Goal: Task Accomplishment & Management: Manage account settings

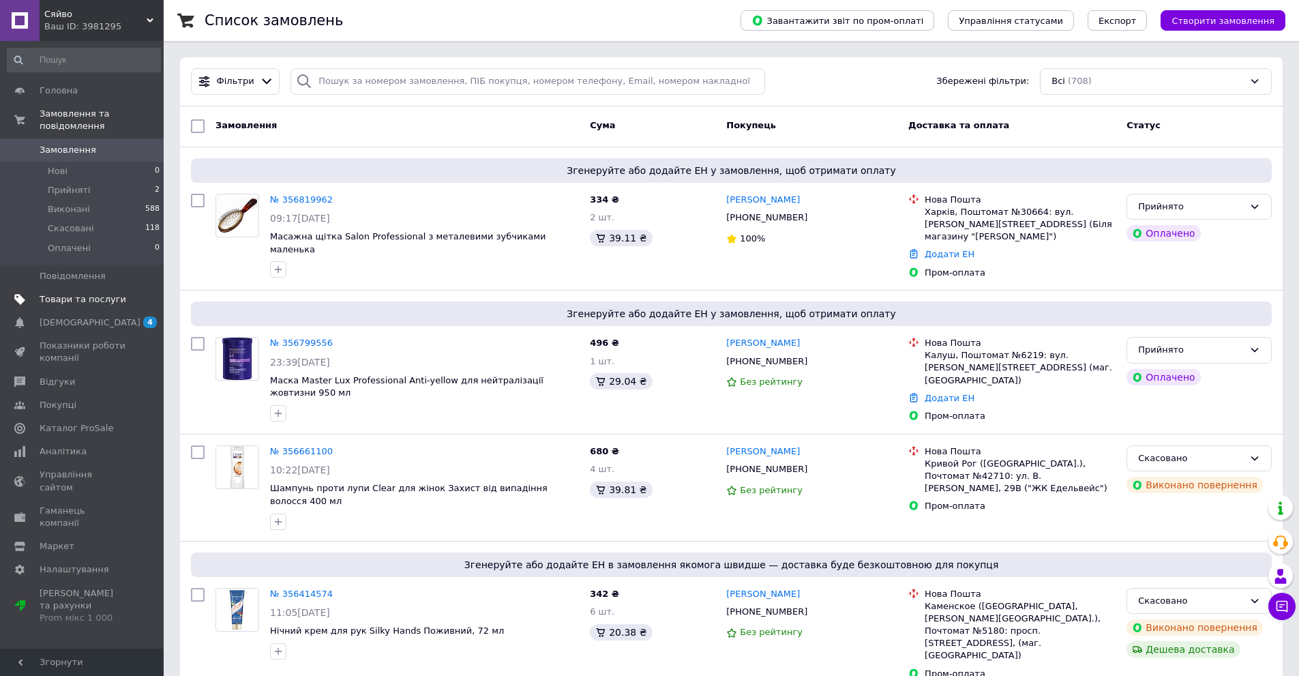
click at [74, 293] on span "Товари та послуги" at bounding box center [83, 299] width 87 height 12
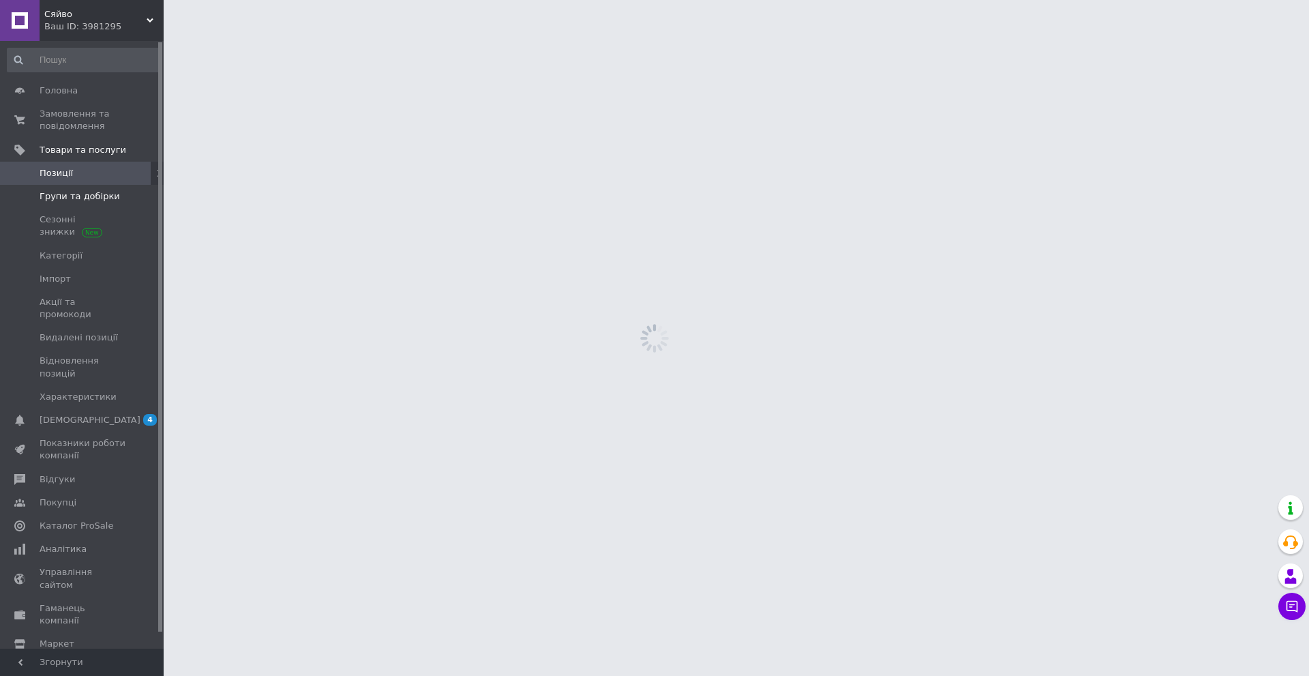
click at [91, 205] on link "Групи та добірки" at bounding box center [84, 196] width 168 height 23
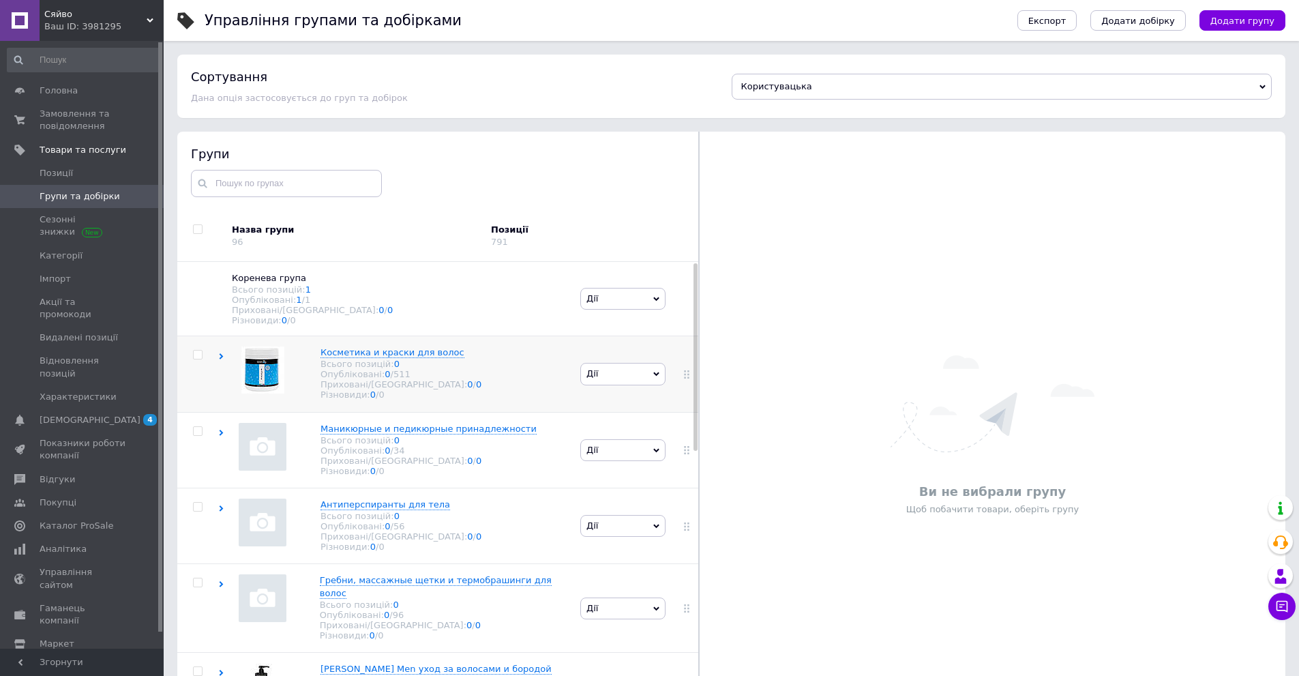
click at [220, 350] on div "Косметика и краски для волос Всього позицій: 0 Опубліковані: 0 / 511 Приховані/…" at bounding box center [397, 374] width 359 height 76
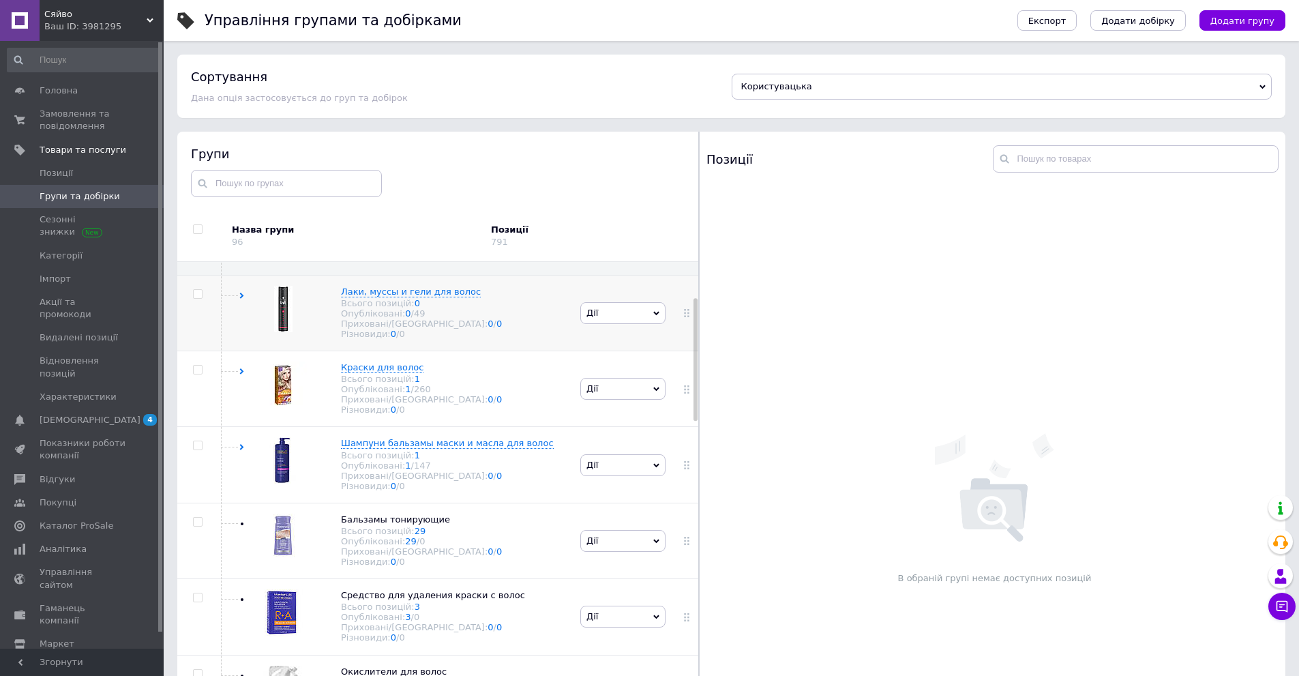
scroll to position [136, 0]
click at [241, 378] on div "Краски для волос Всього позицій: 1 Опубліковані: 1 / 260 Приховані/Видалені: 0 …" at bounding box center [397, 390] width 359 height 76
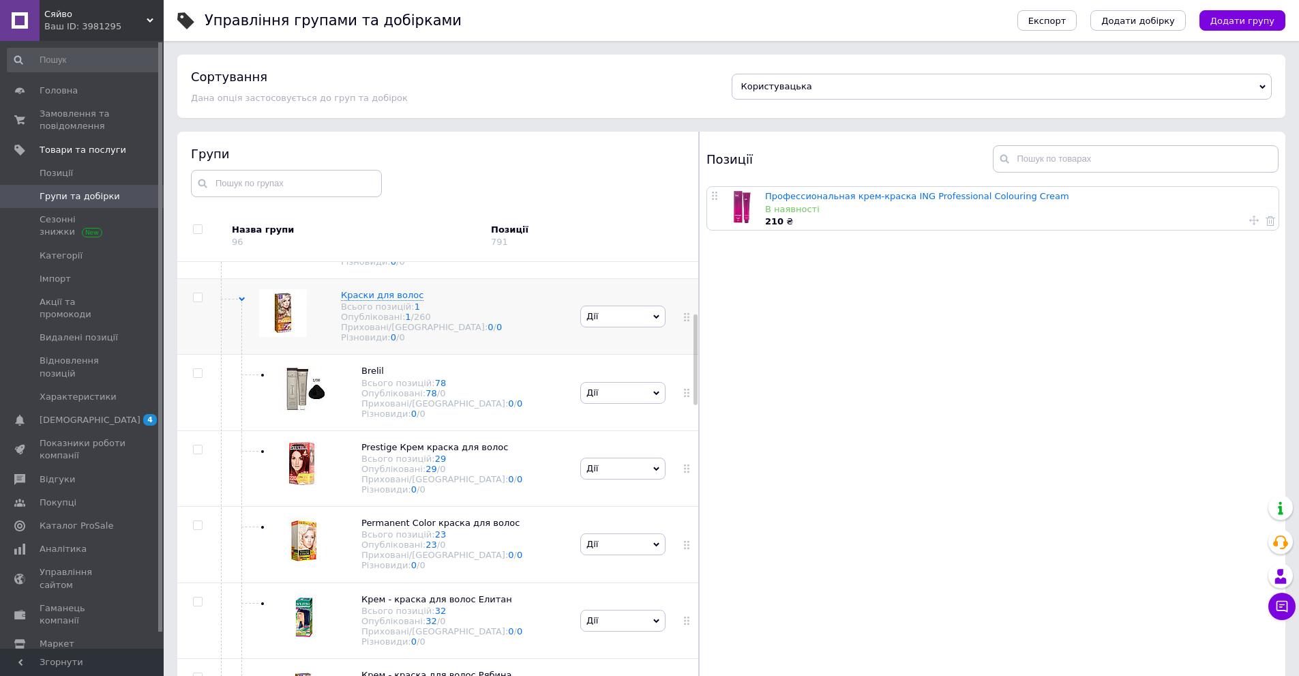
scroll to position [205, 0]
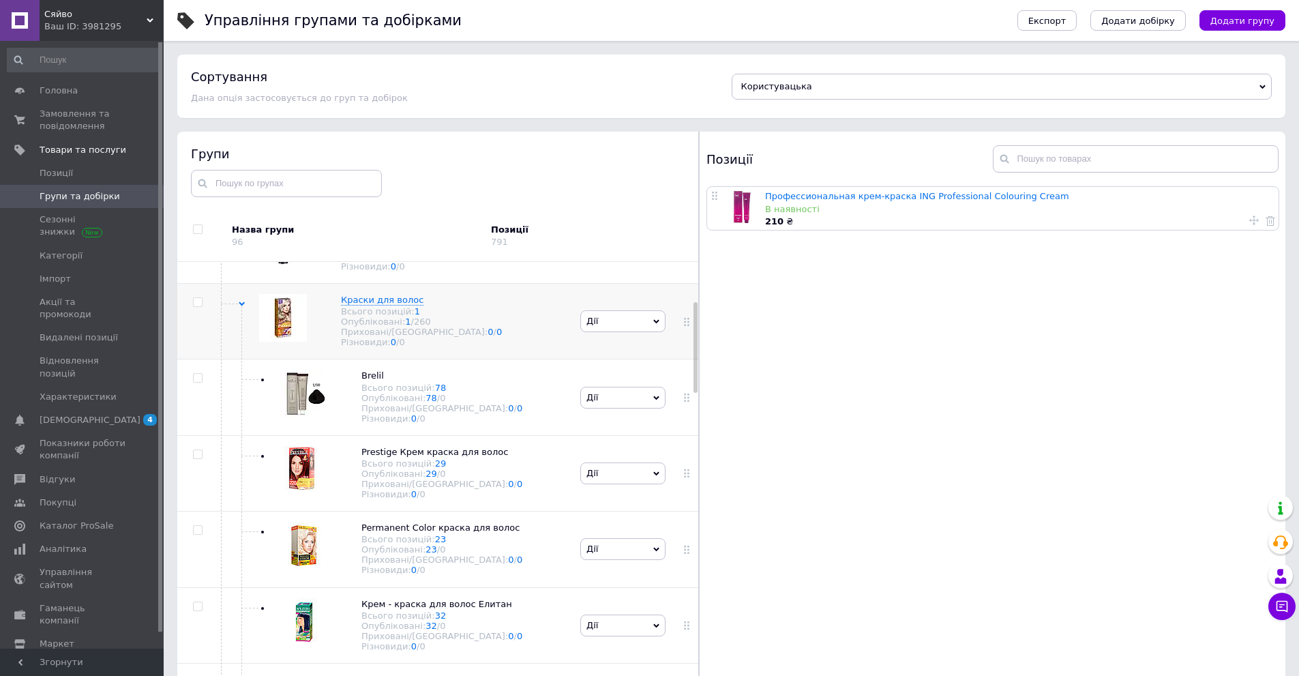
click at [607, 332] on span "Дії" at bounding box center [622, 321] width 85 height 22
click at [603, 403] on li "Додати підгрупу" at bounding box center [623, 416] width 84 height 31
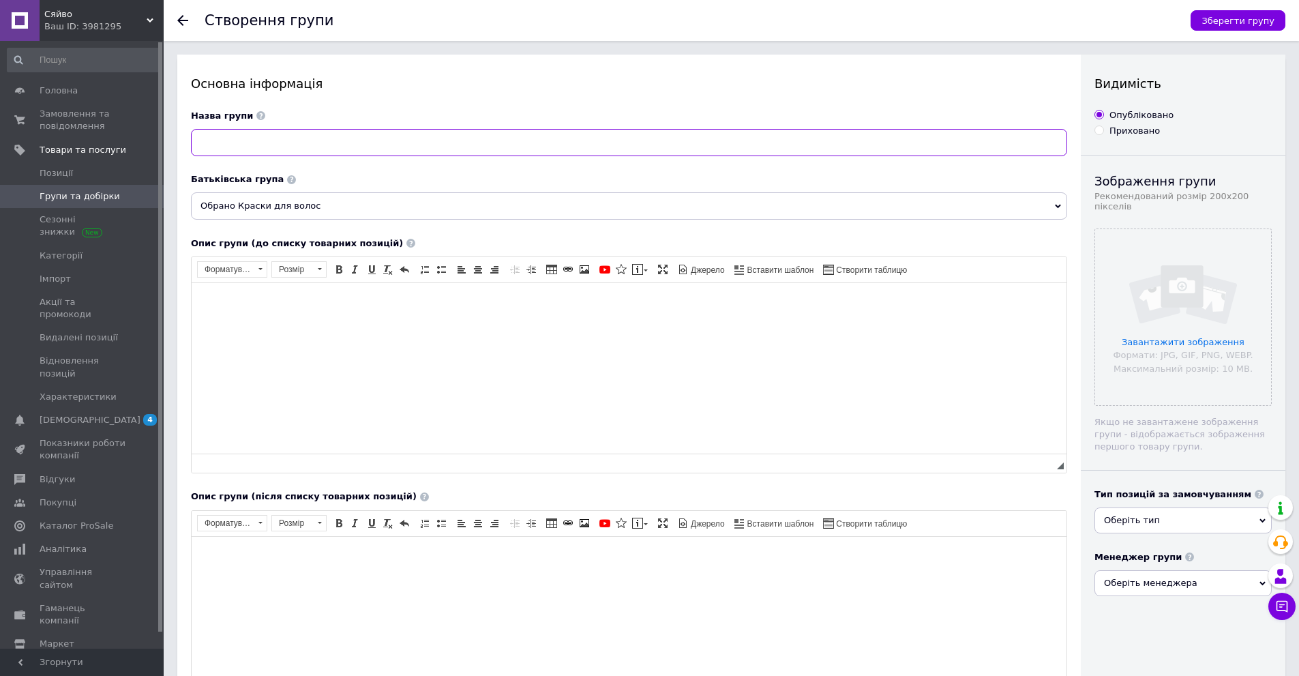
click at [267, 133] on input at bounding box center [629, 142] width 876 height 27
paste input "Крем-краска в наборе C:EHKO C:Color Professional"
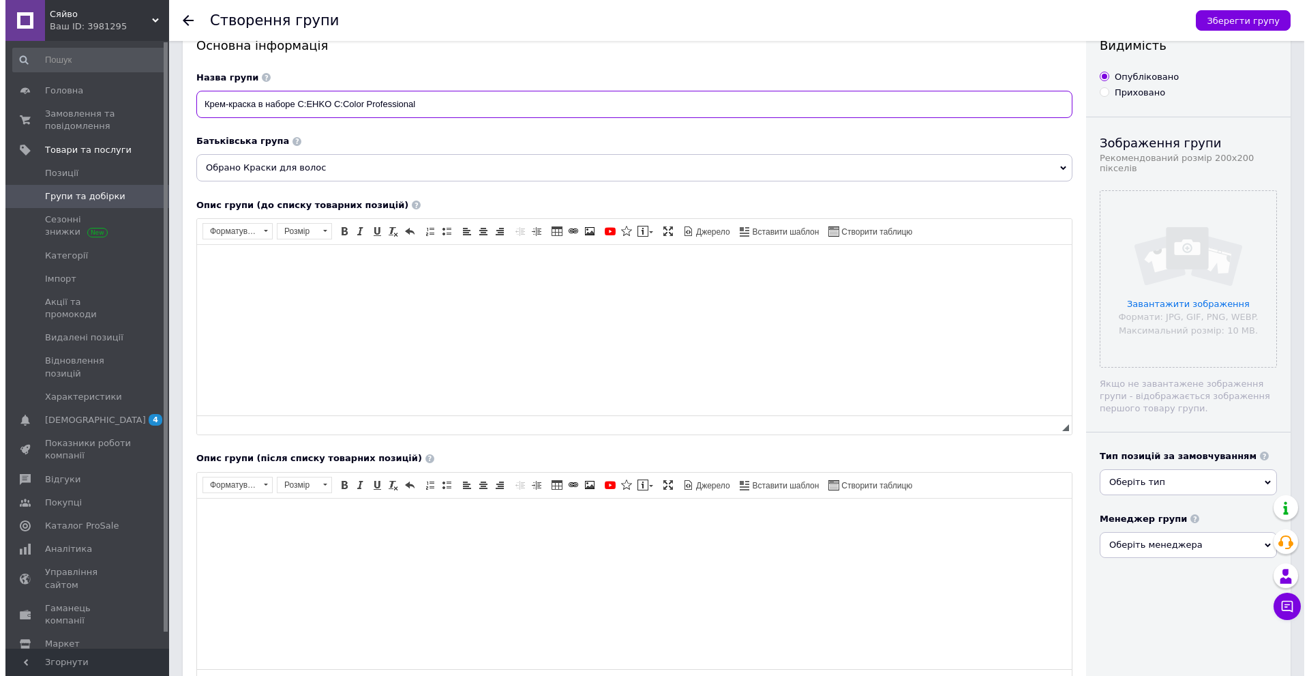
scroll to position [176, 0]
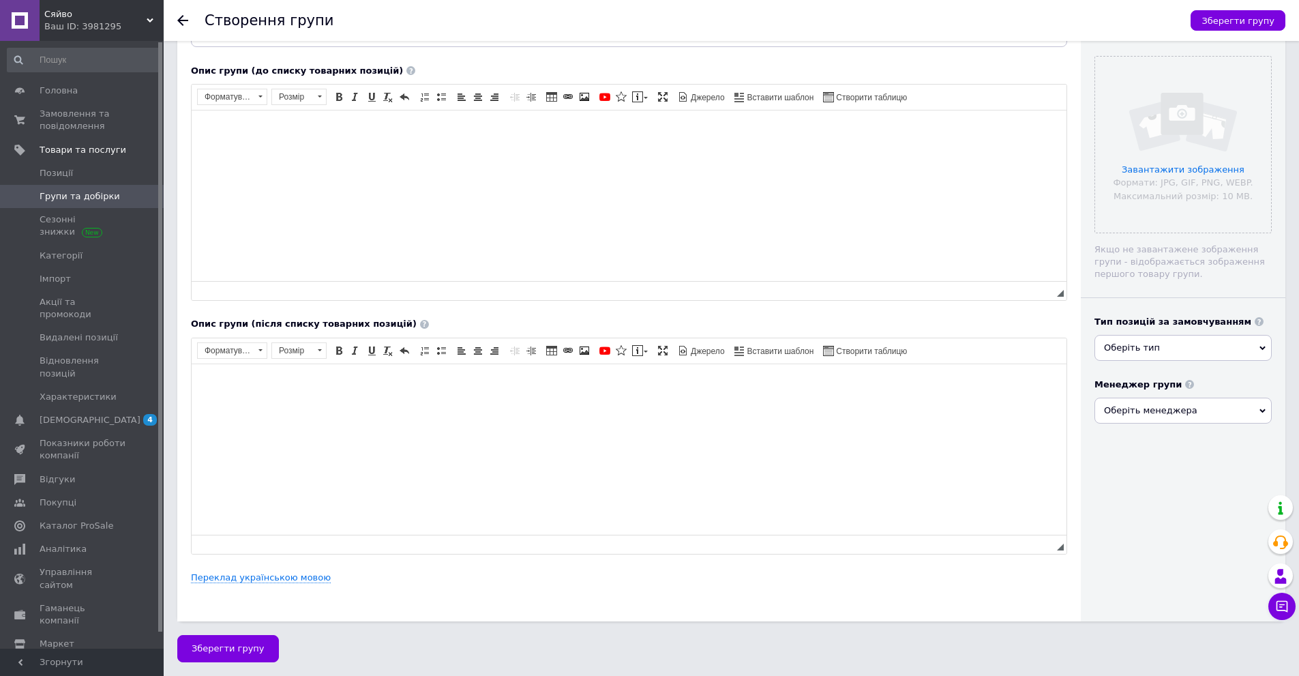
type input "Крем-краска в наборе C:EHKO C:Color Professional"
click at [247, 585] on div "Основна інформація Назва групи Крем-краска в наборе C:EHKO C:Color Professional…" at bounding box center [628, 251] width 903 height 739
click at [243, 573] on link "Переклад українською мовою" at bounding box center [261, 577] width 140 height 11
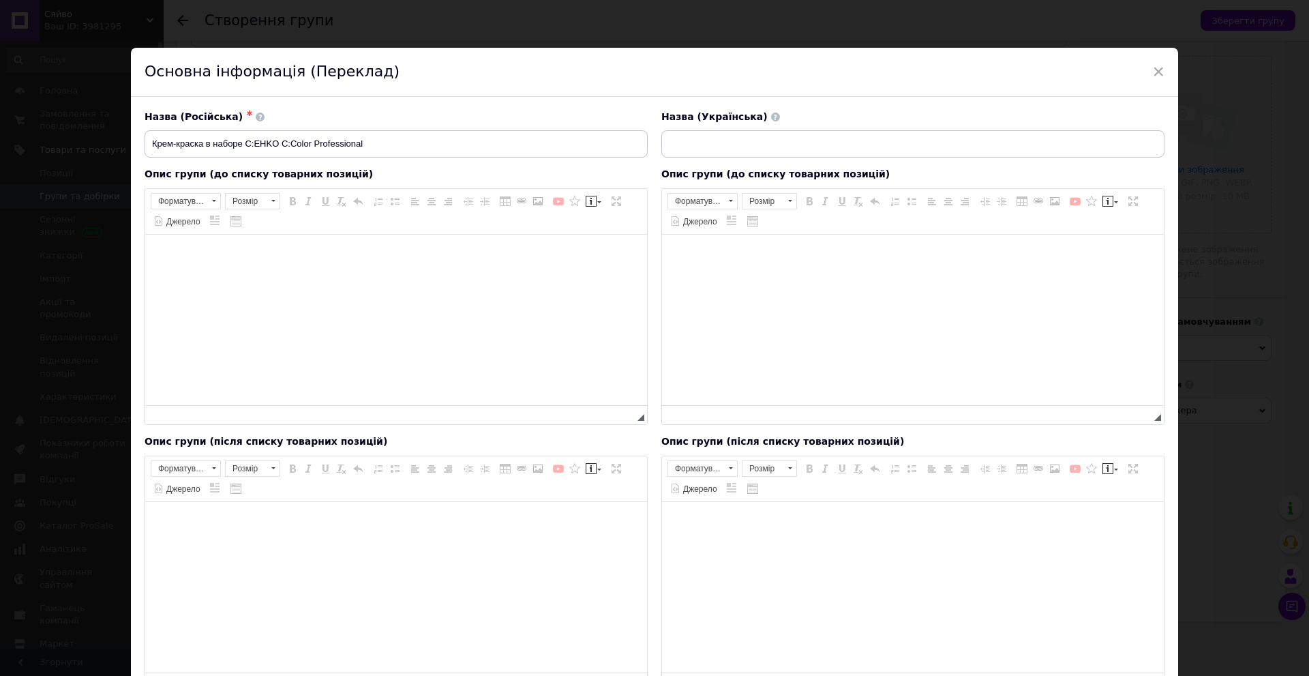
scroll to position [0, 0]
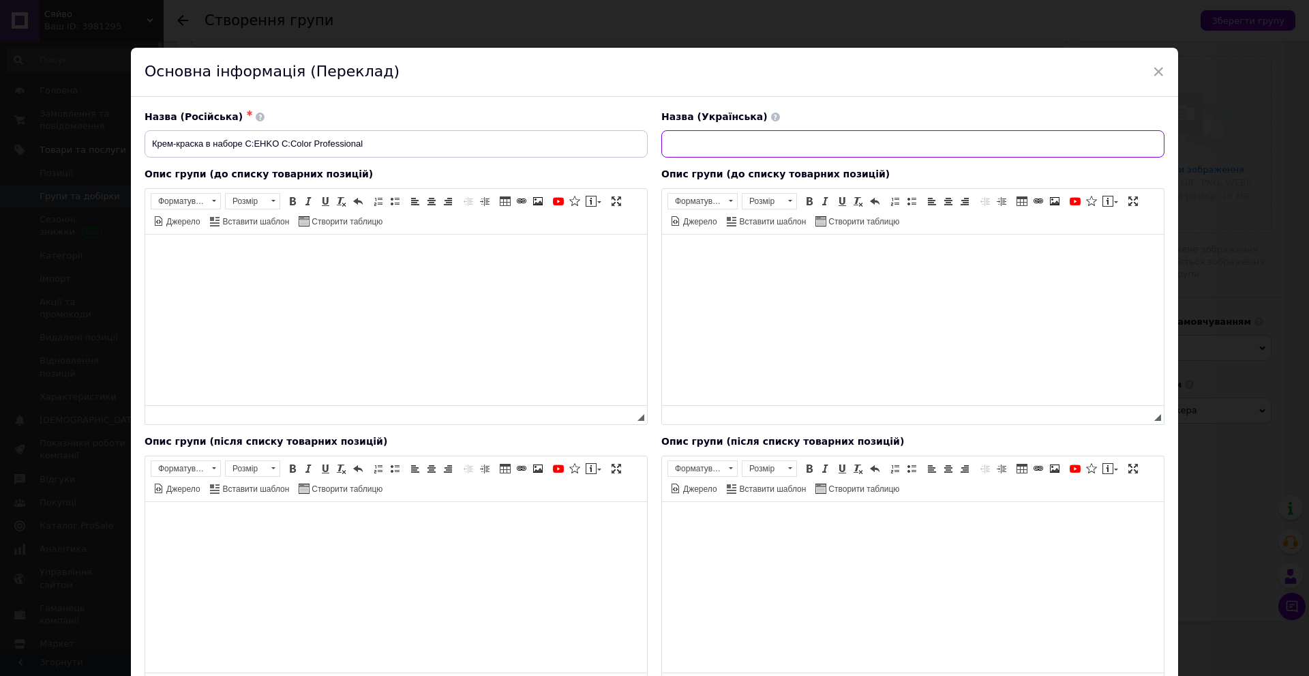
click at [699, 149] on input at bounding box center [912, 143] width 503 height 27
paste input "Крем-фарба в наборі C:EHKO C:Color Professional"
type input "Крем-фарба в наборі C:EHKO C:Color Professional"
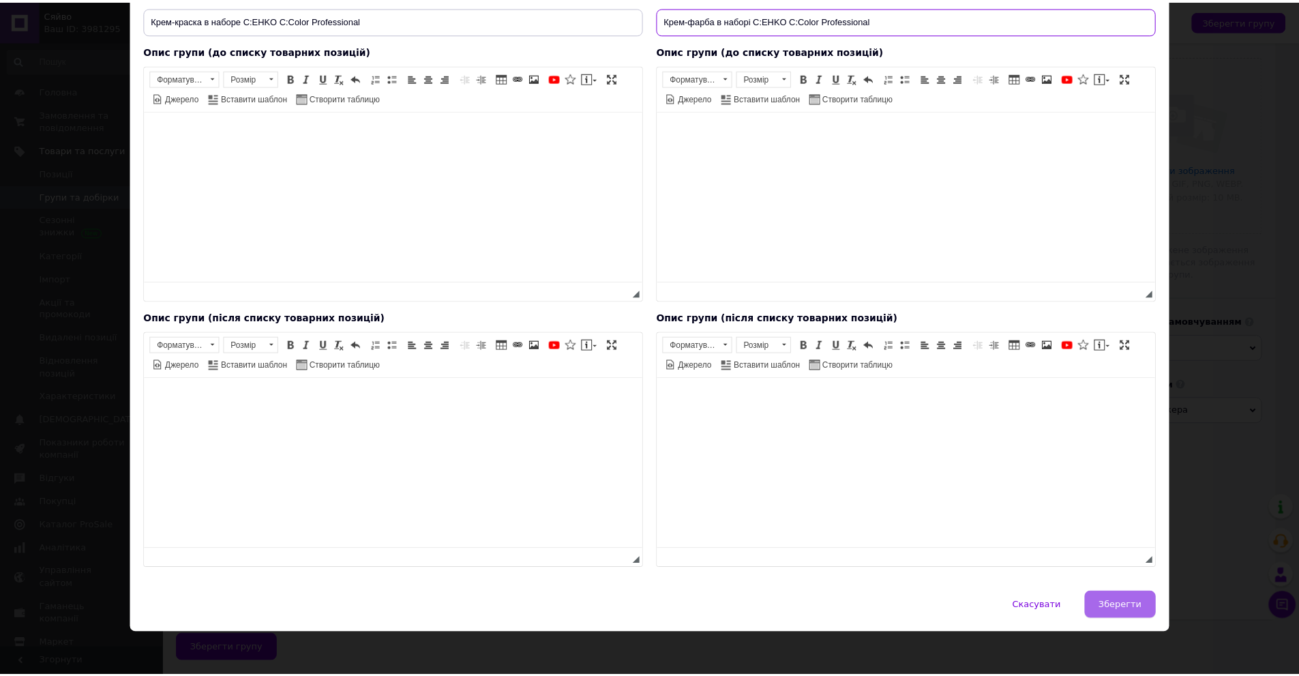
scroll to position [129, 0]
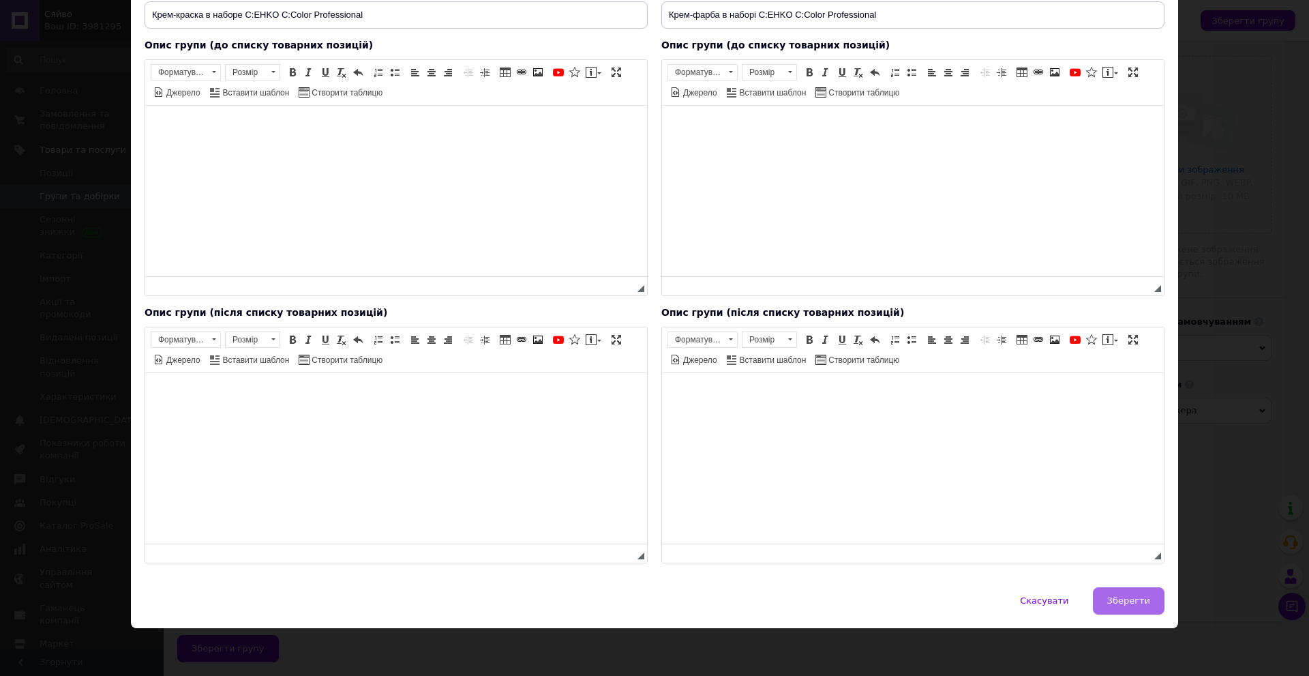
click at [1139, 609] on button "Зберегти" at bounding box center [1129, 600] width 72 height 27
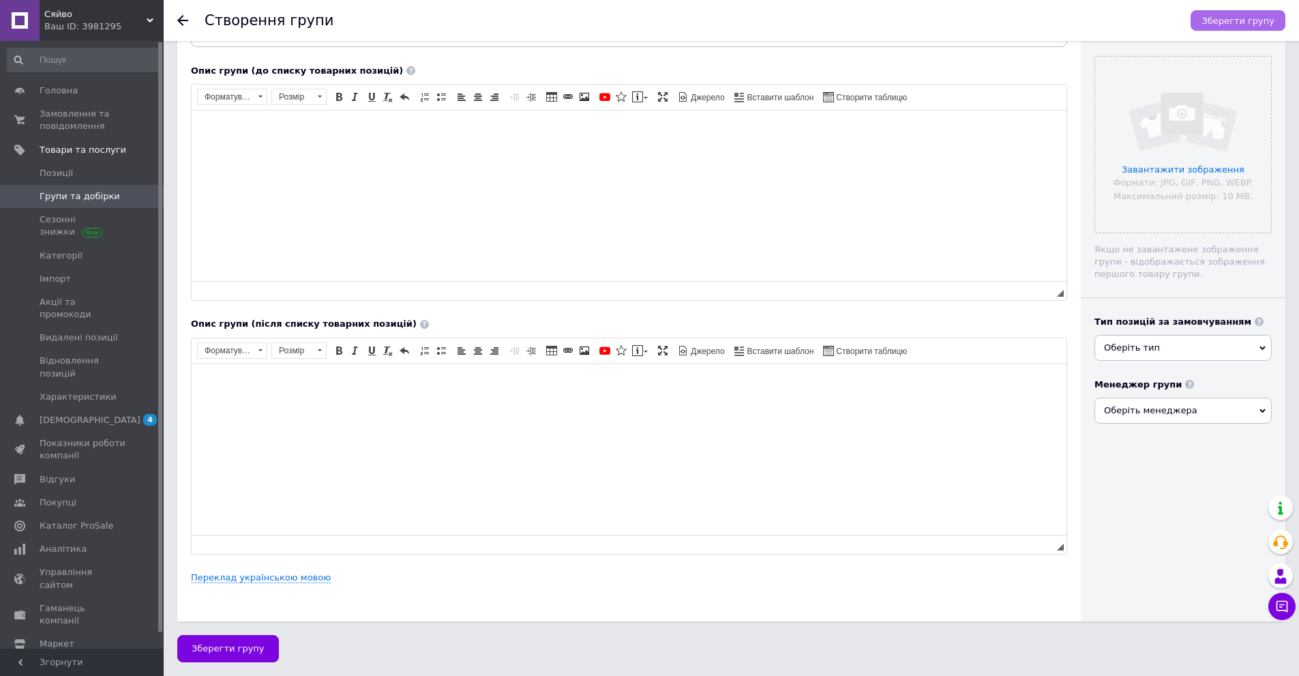
click at [1235, 27] on button "Зберегти групу" at bounding box center [1237, 20] width 95 height 20
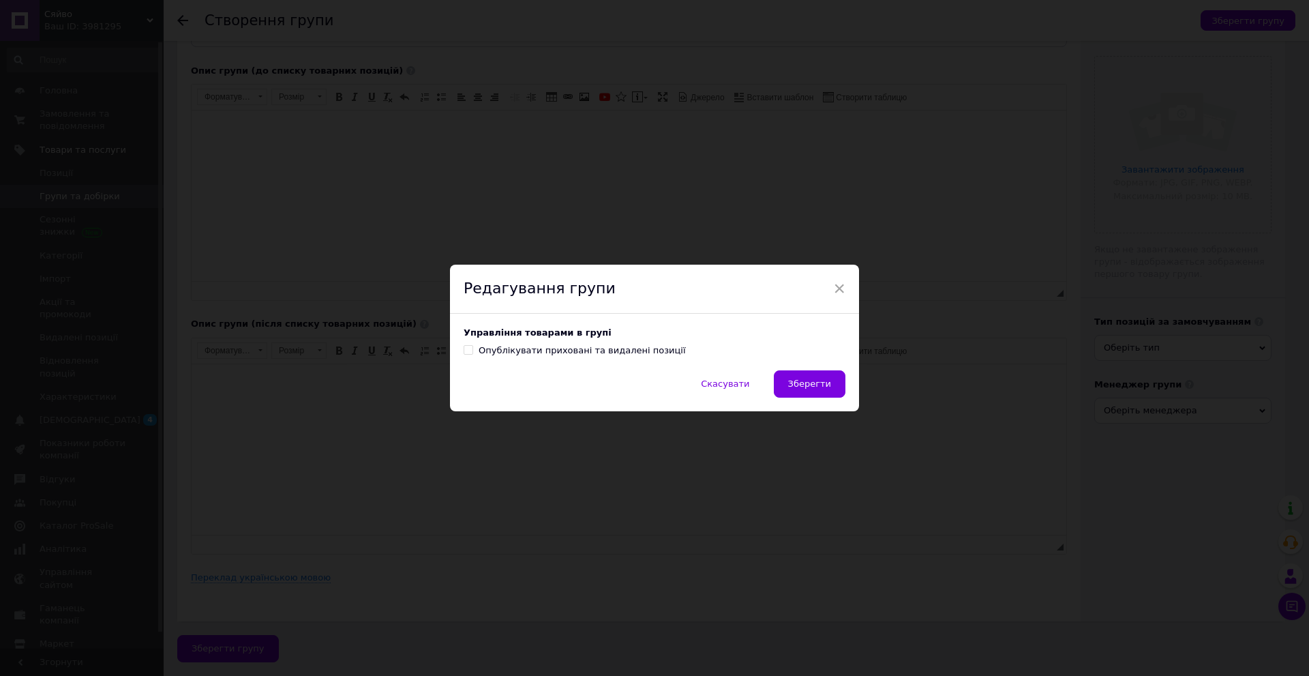
click at [810, 383] on span "Зберегти" at bounding box center [809, 383] width 43 height 10
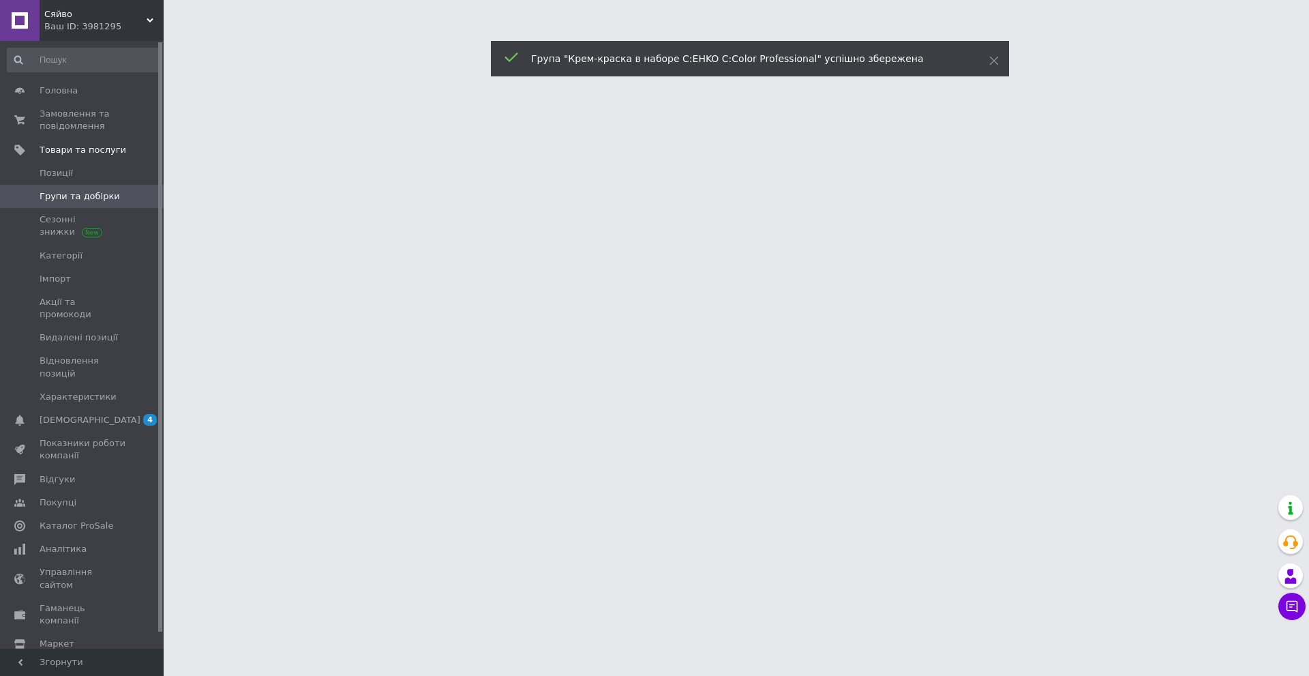
click at [60, 190] on span "Групи та добірки" at bounding box center [80, 196] width 80 height 12
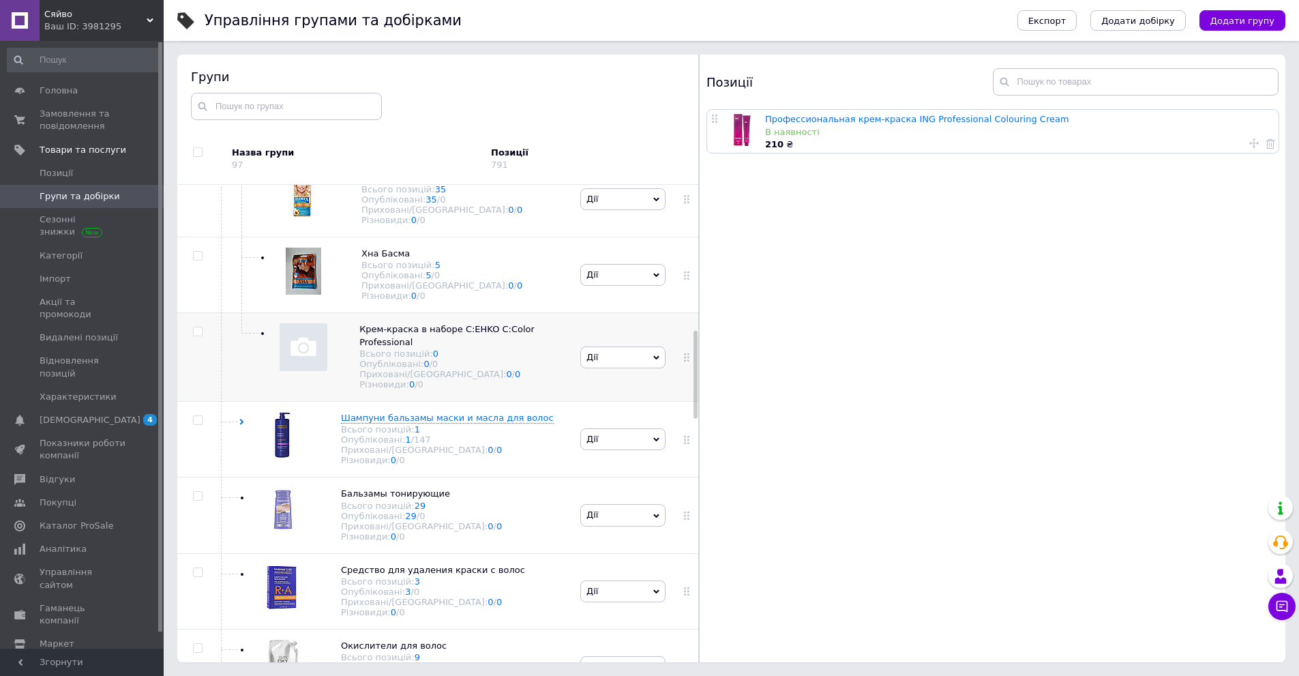
scroll to position [792, 0]
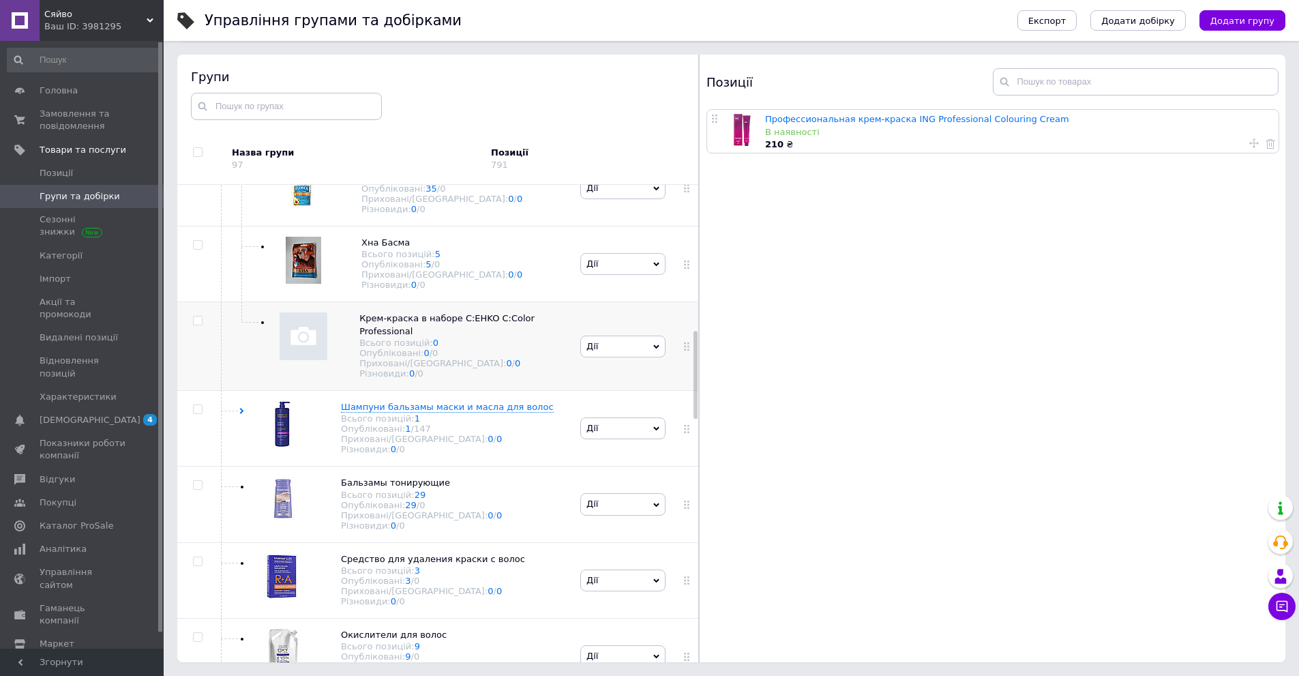
click at [607, 357] on span "Дії" at bounding box center [622, 346] width 85 height 22
click at [612, 477] on li "Додати товар" at bounding box center [623, 466] width 84 height 19
